Goal: Check status: Check status

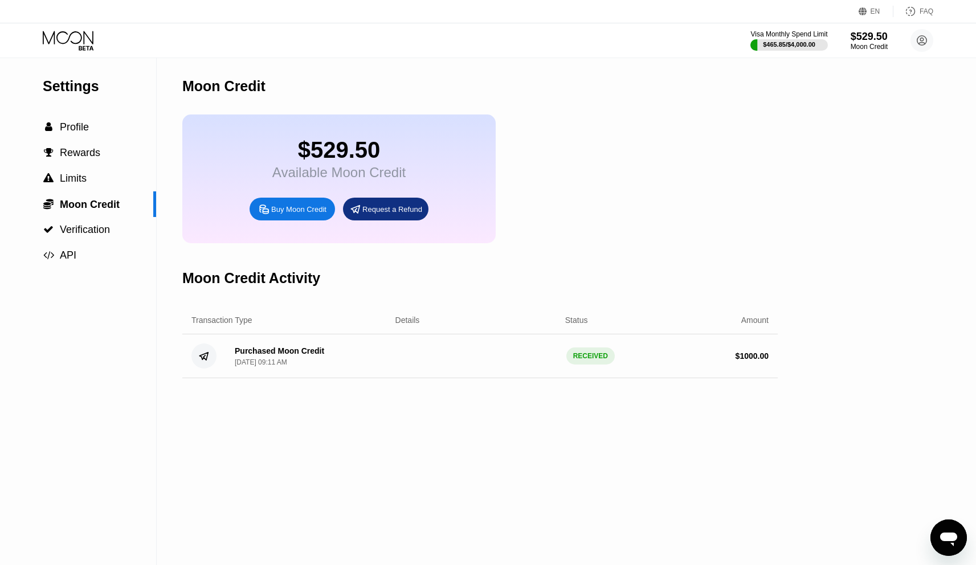
click at [73, 29] on div "Visa Monthly Spend Limit $465.85 / $4,000.00 $529.50 Moon Credit [PERSON_NAME][…" at bounding box center [488, 40] width 976 height 34
click at [73, 37] on icon at bounding box center [69, 41] width 53 height 20
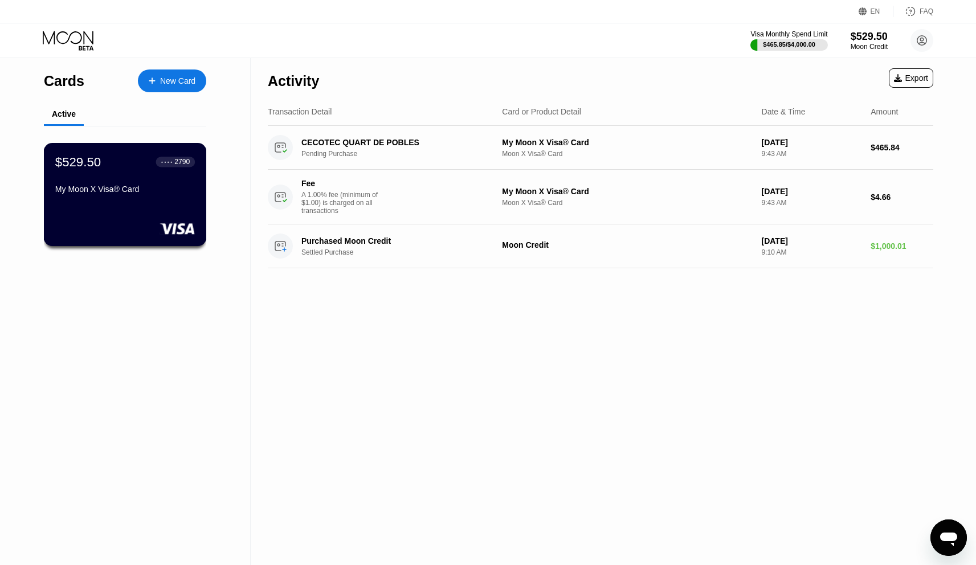
click at [134, 188] on div "My Moon X Visa® Card" at bounding box center [125, 189] width 140 height 9
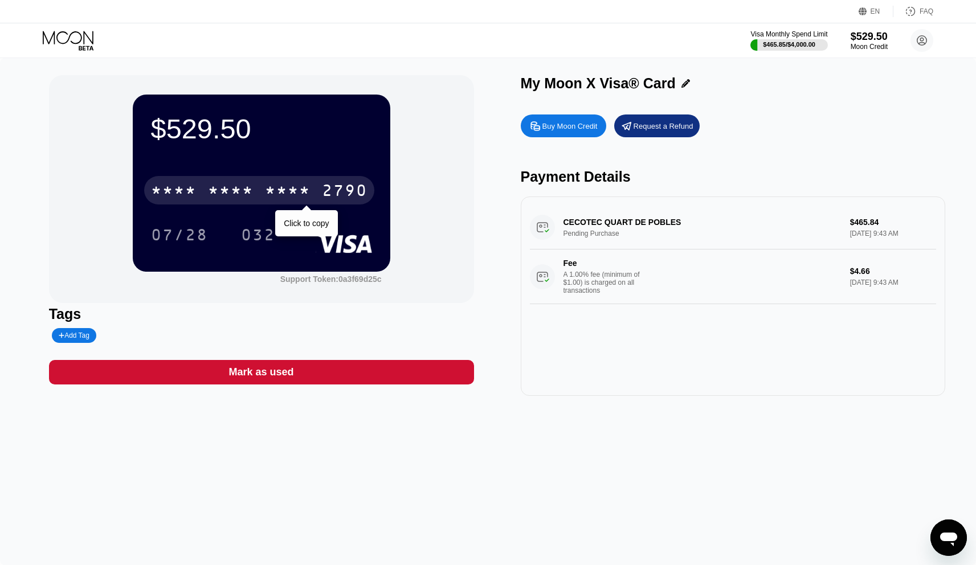
click at [278, 196] on div "* * * *" at bounding box center [288, 192] width 46 height 18
